Goal: Transaction & Acquisition: Purchase product/service

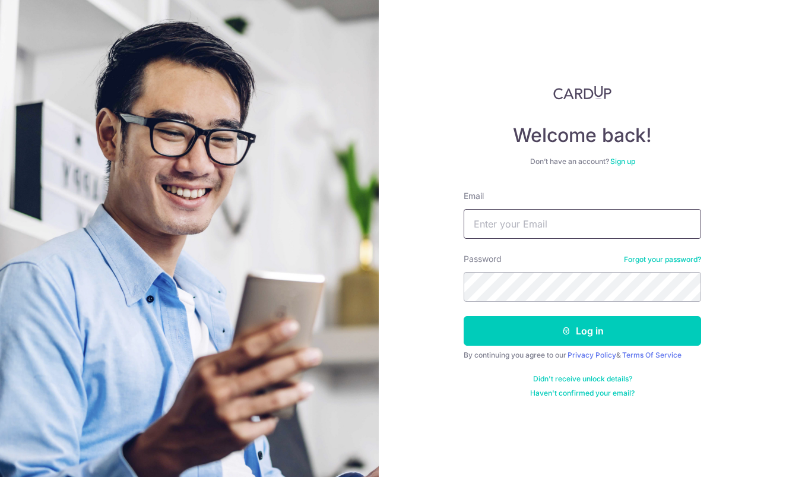
type input "aikfan88@gmail.com"
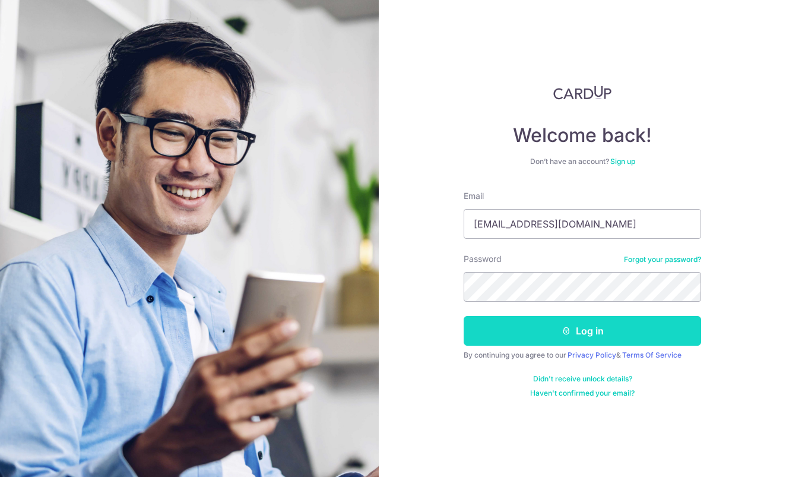
click at [550, 324] on button "Log in" at bounding box center [583, 331] width 238 height 30
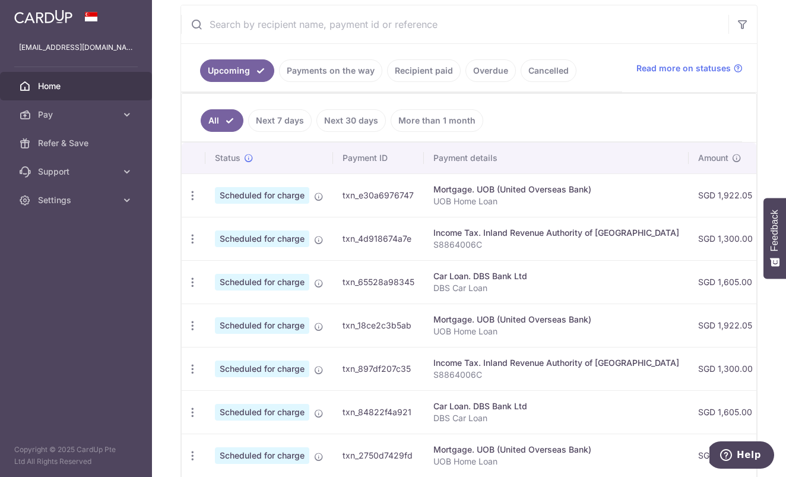
click at [542, 71] on link "Cancelled" at bounding box center [549, 70] width 56 height 23
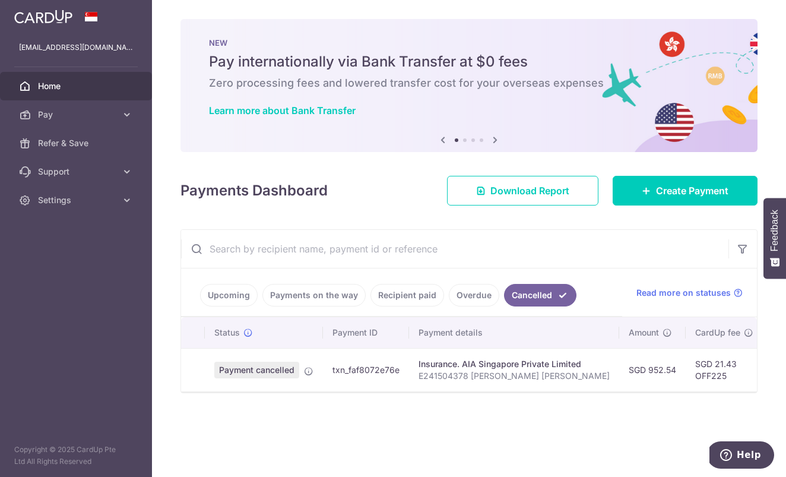
click at [460, 295] on link "Overdue" at bounding box center [474, 295] width 50 height 23
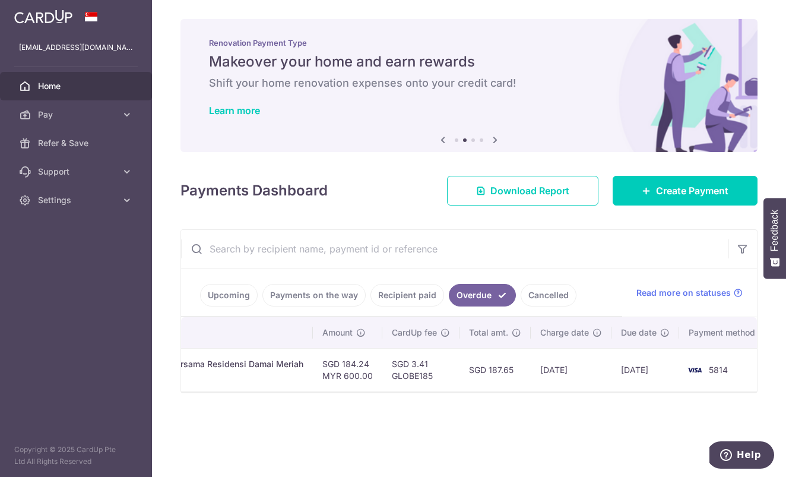
click at [571, 371] on td "25/08/2025" at bounding box center [571, 369] width 81 height 43
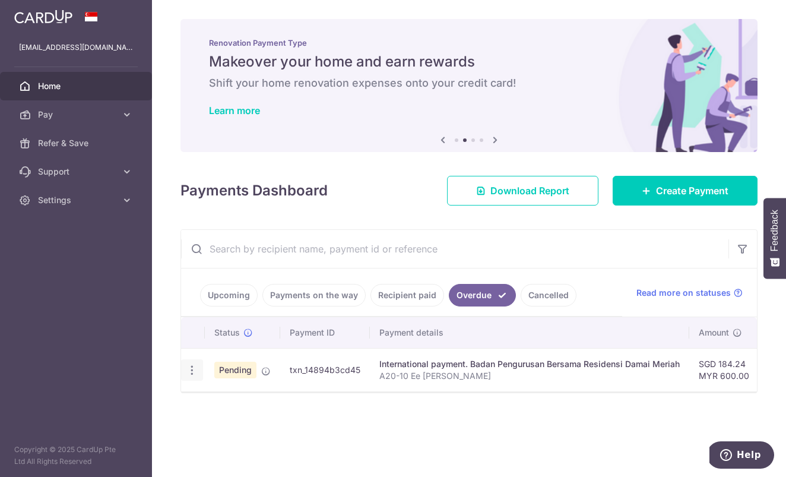
click at [195, 361] on div "Upload doc" at bounding box center [192, 370] width 22 height 22
click at [192, 370] on icon "button" at bounding box center [192, 370] width 12 height 12
click at [226, 400] on span "Upload doc" at bounding box center [255, 403] width 81 height 14
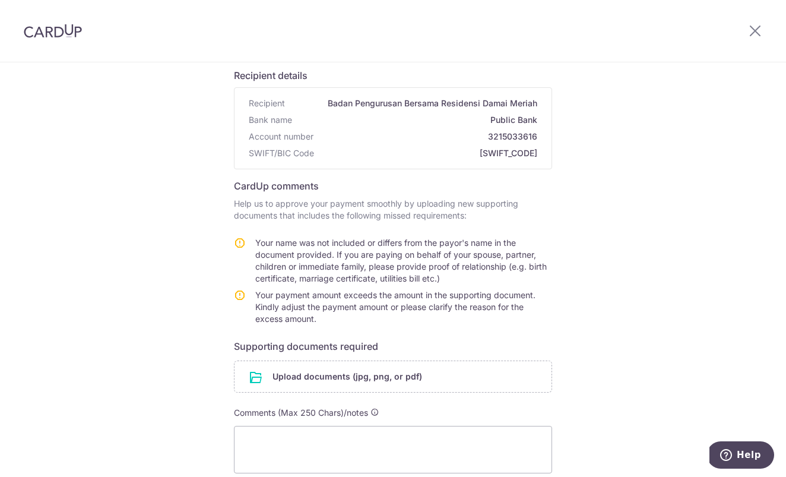
scroll to position [100, 0]
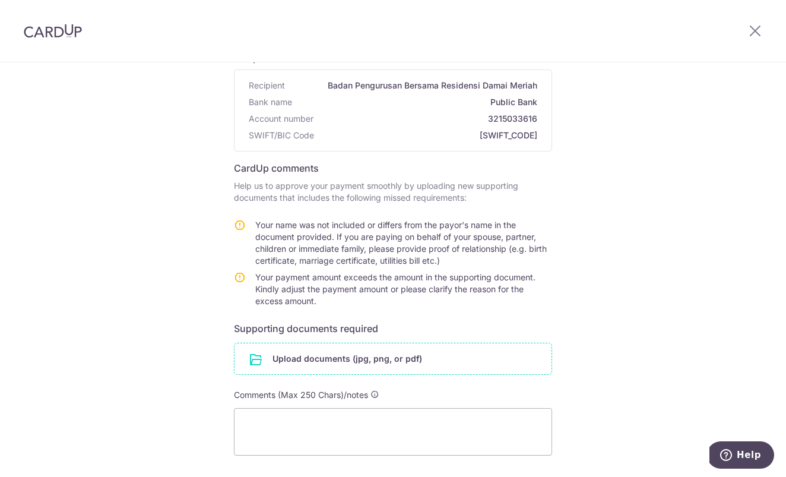
click at [339, 364] on input "file" at bounding box center [393, 358] width 317 height 31
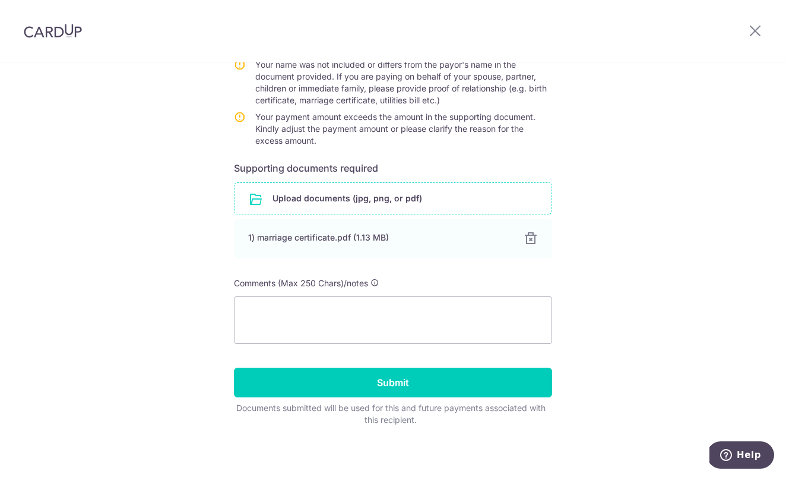
scroll to position [263, 0]
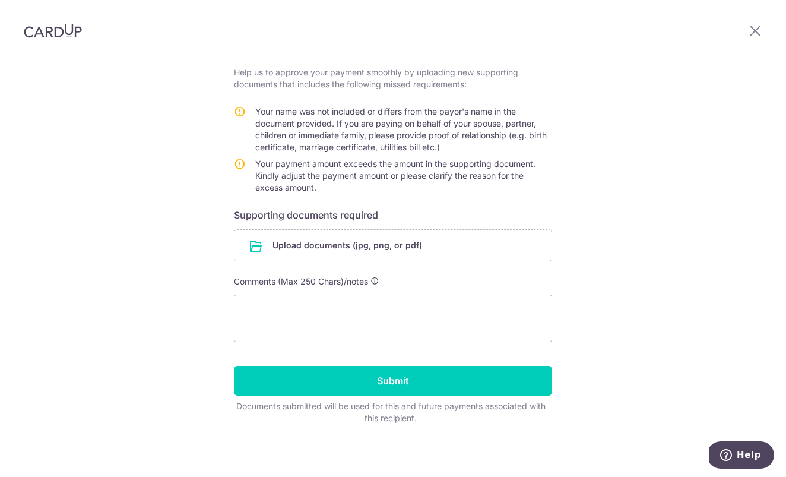
scroll to position [212, 0]
click at [308, 249] on input "file" at bounding box center [393, 246] width 317 height 31
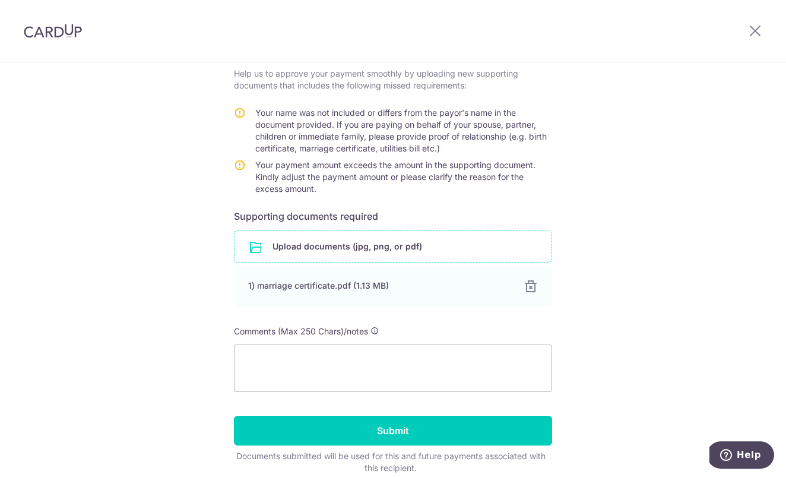
click at [310, 251] on input "file" at bounding box center [393, 246] width 317 height 31
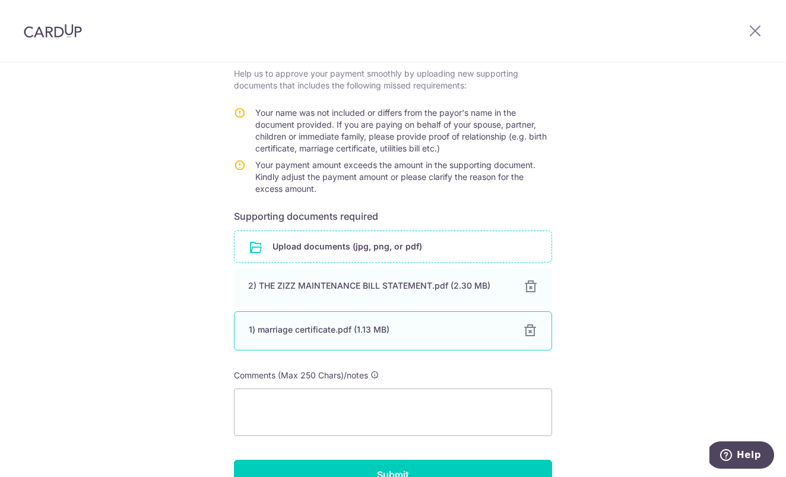
scroll to position [217, 0]
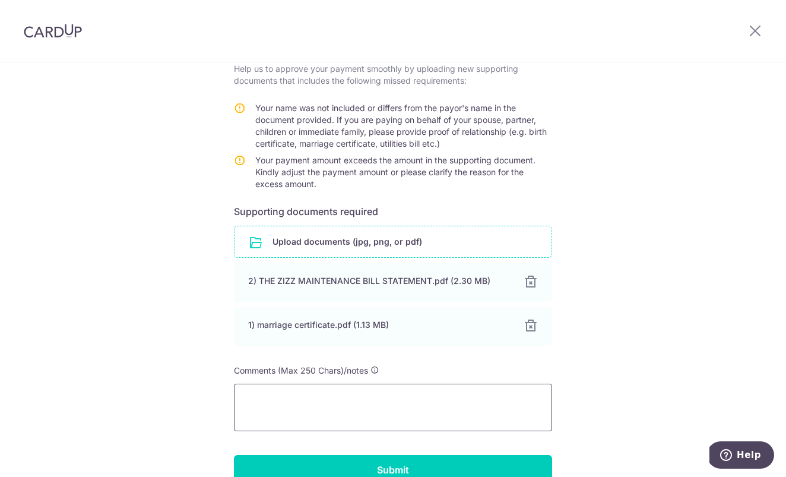
click at [327, 405] on textarea at bounding box center [393, 408] width 318 height 48
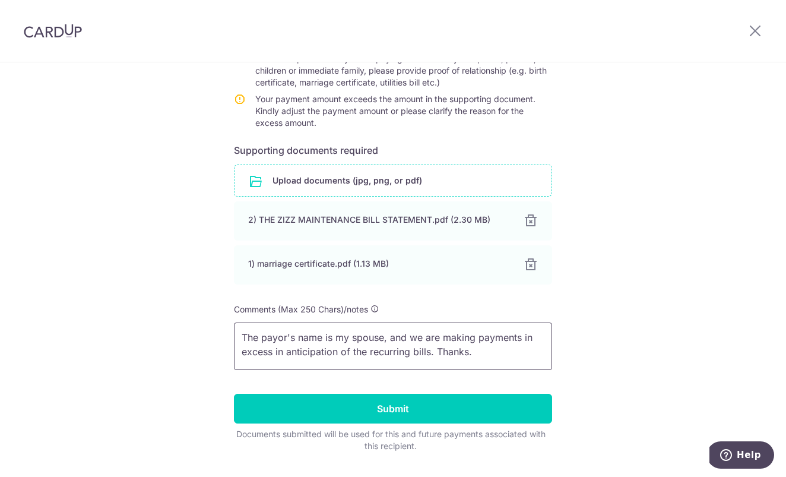
scroll to position [290, 0]
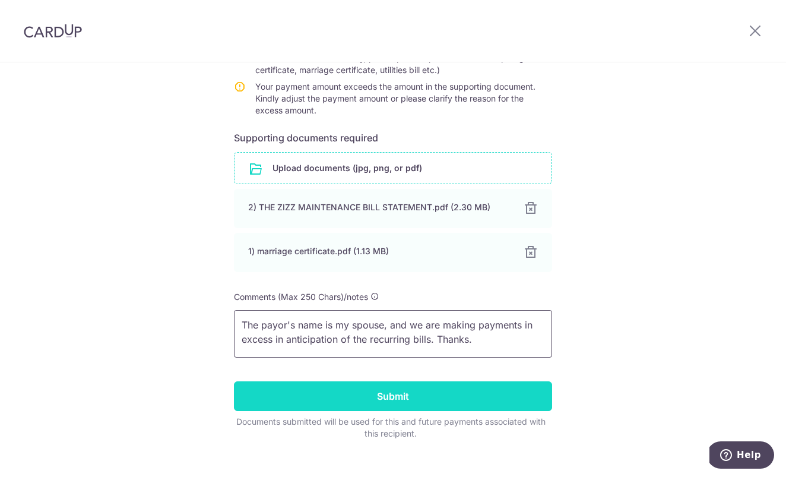
type textarea "The payor's name is my spouse, and we are making payments in excess in anticipa…"
click at [369, 382] on input "Submit" at bounding box center [393, 396] width 318 height 30
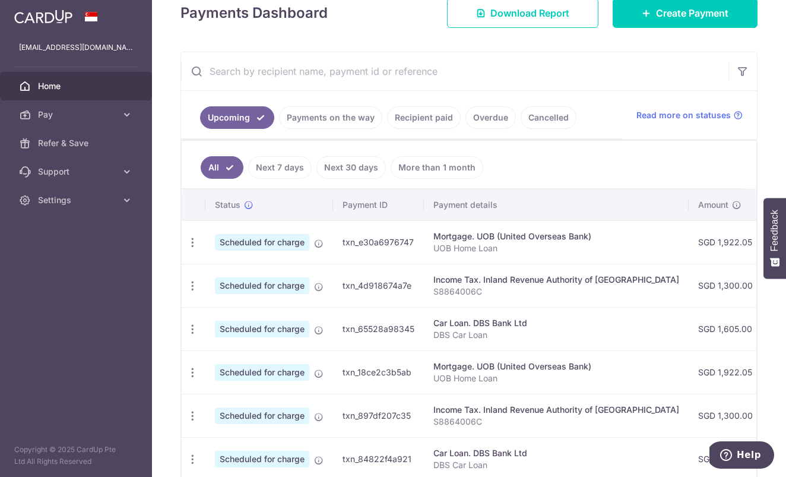
scroll to position [213, 0]
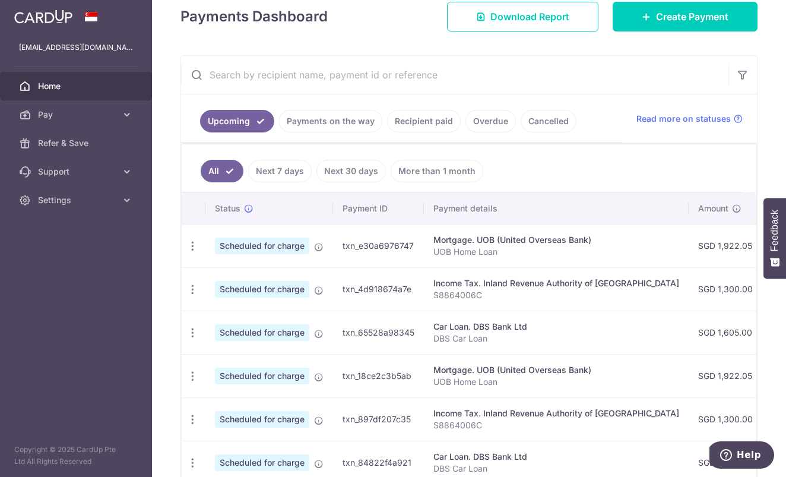
click at [325, 129] on link "Payments on the way" at bounding box center [330, 121] width 103 height 23
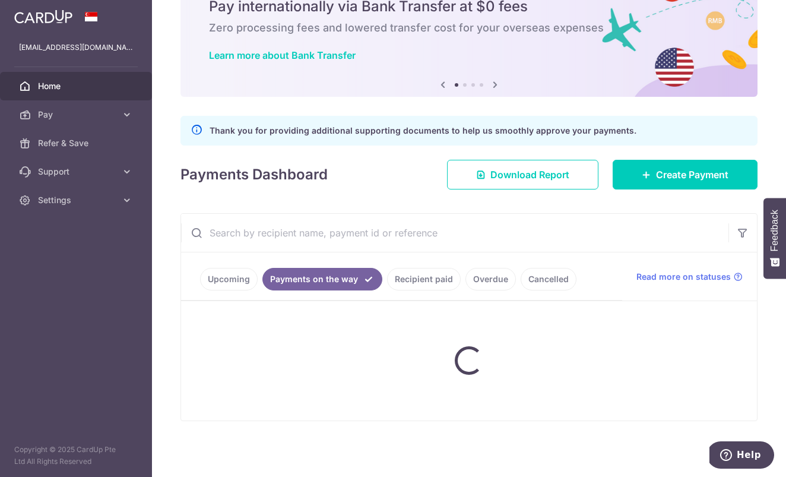
scroll to position [55, 0]
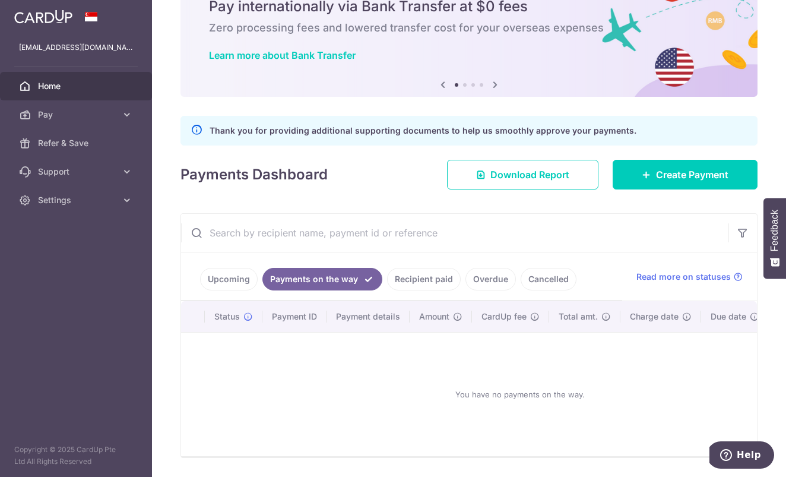
click at [409, 280] on link "Recipient paid" at bounding box center [424, 279] width 74 height 23
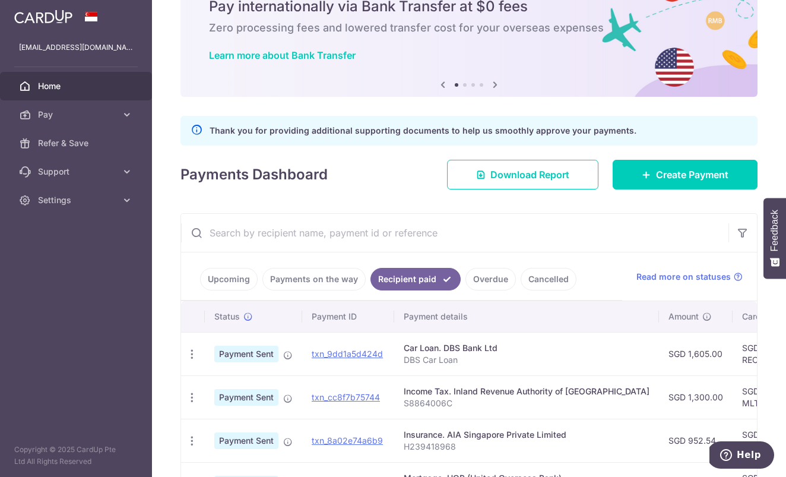
click at [486, 280] on link "Overdue" at bounding box center [491, 279] width 50 height 23
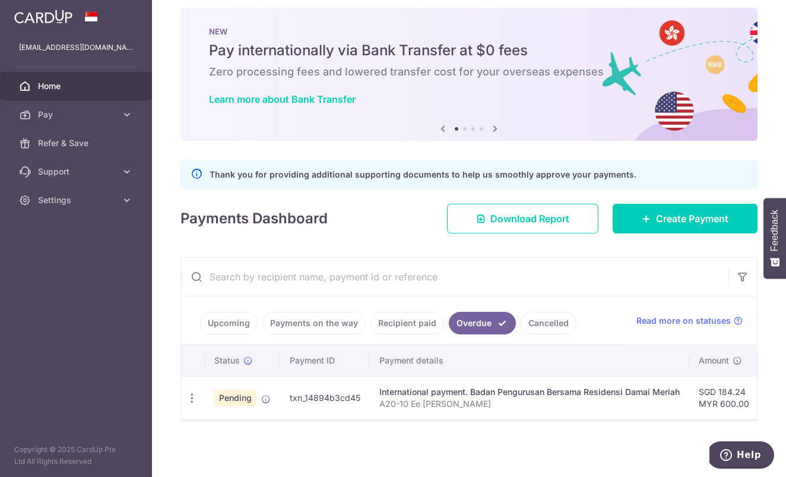
scroll to position [11, 0]
click at [225, 325] on link "Upcoming" at bounding box center [229, 323] width 58 height 23
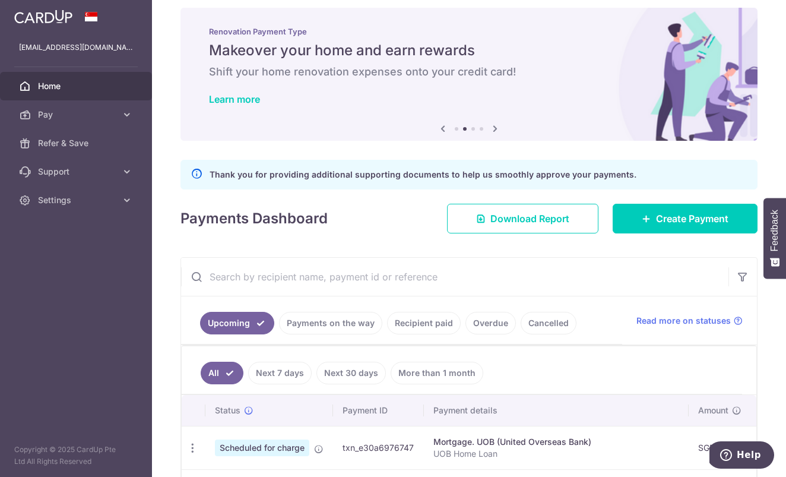
click at [483, 320] on link "Overdue" at bounding box center [491, 323] width 50 height 23
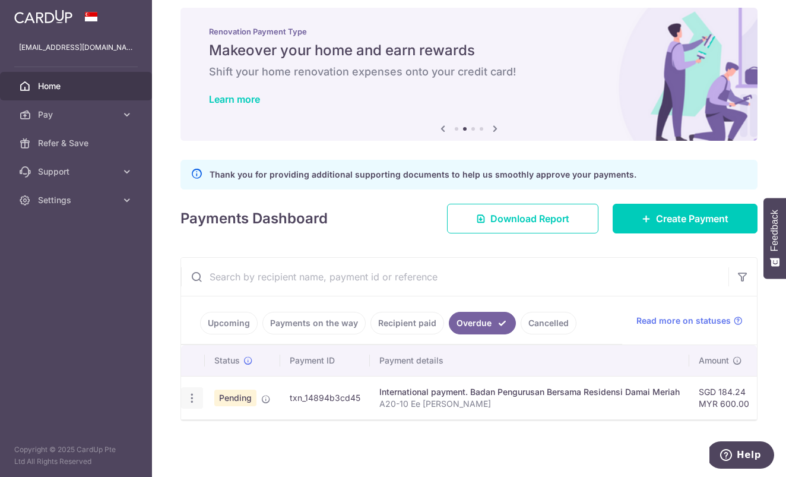
click at [192, 401] on icon "button" at bounding box center [192, 398] width 12 height 12
click at [391, 428] on div "Status Payment ID Payment details Amount CardUp fee Total amt. Charge date Due …" at bounding box center [469, 404] width 576 height 119
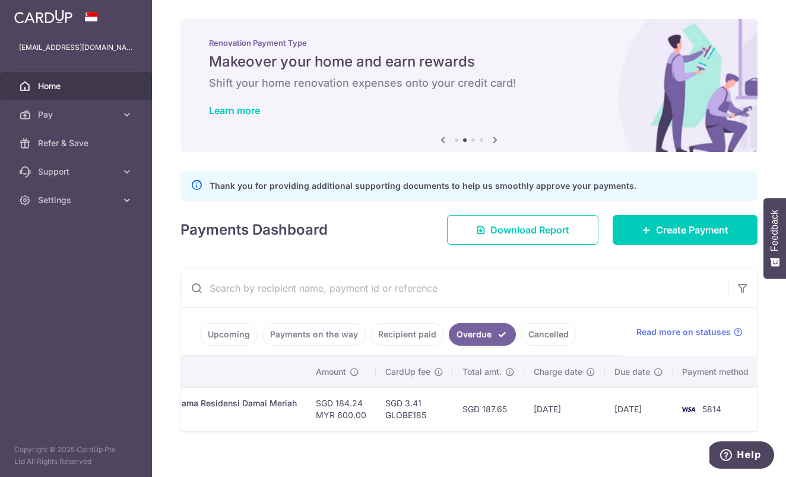
scroll to position [0, 0]
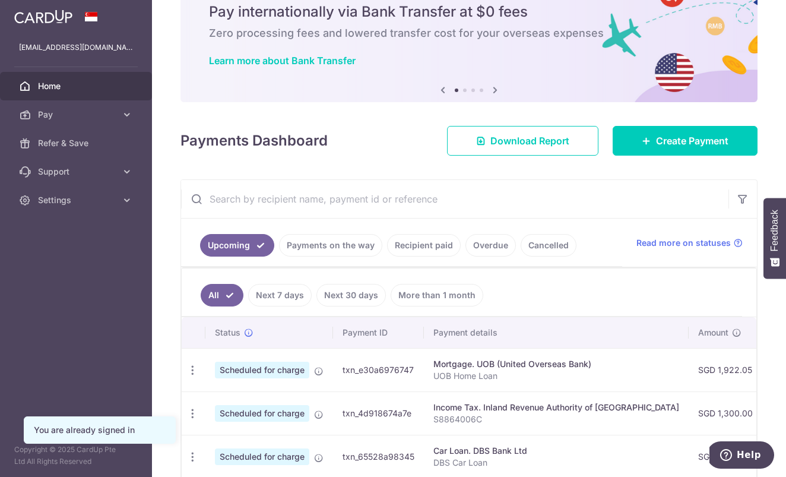
scroll to position [53, 0]
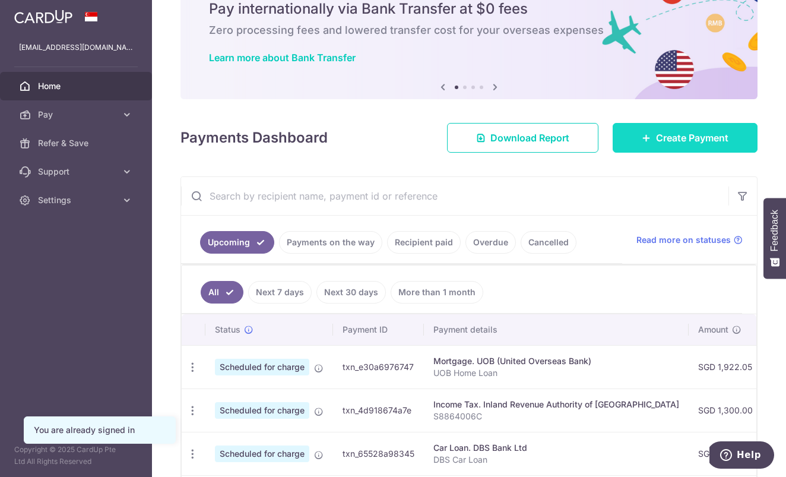
click at [638, 134] on link "Create Payment" at bounding box center [685, 138] width 145 height 30
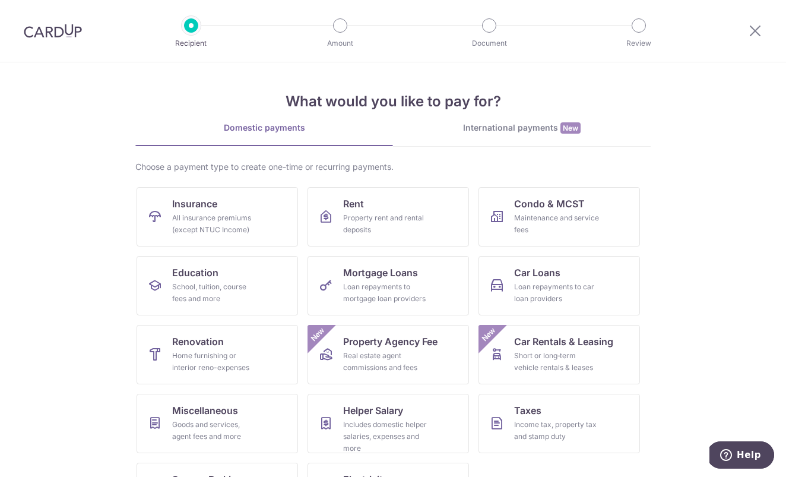
click at [510, 131] on div "International payments New" at bounding box center [522, 128] width 258 height 12
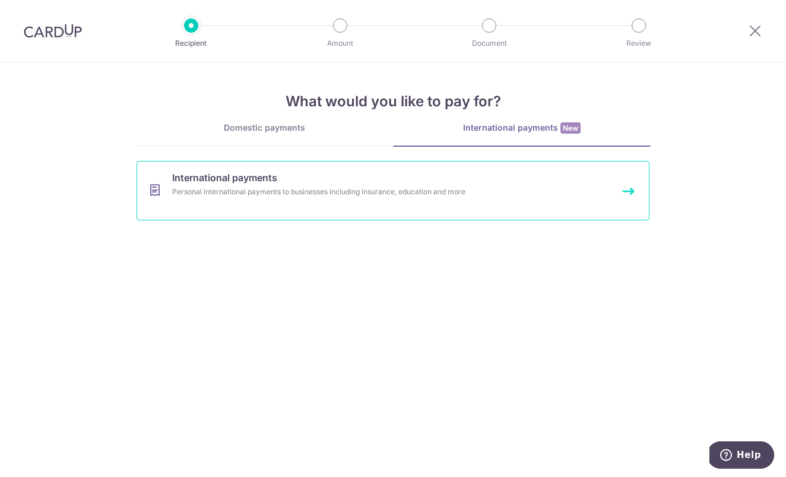
click at [384, 189] on div "Personal international payments to businesses including insurance, education an…" at bounding box center [377, 192] width 410 height 12
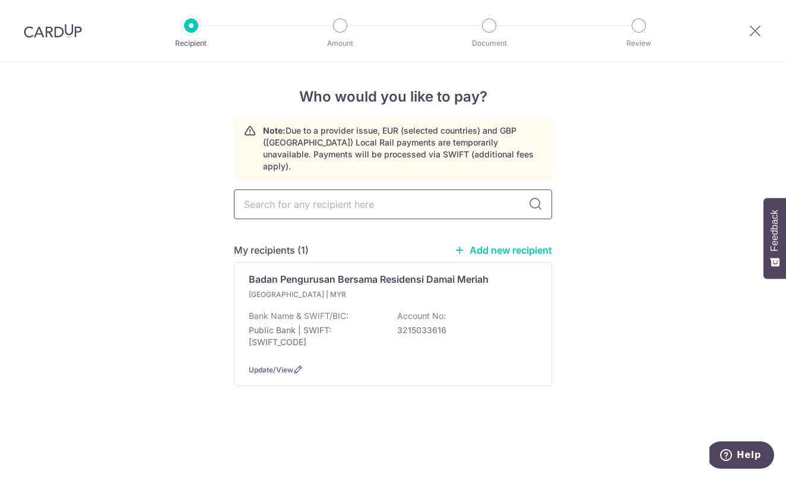
click at [380, 193] on input "text" at bounding box center [393, 204] width 318 height 30
type input "G"
